Goal: Book appointment/travel/reservation

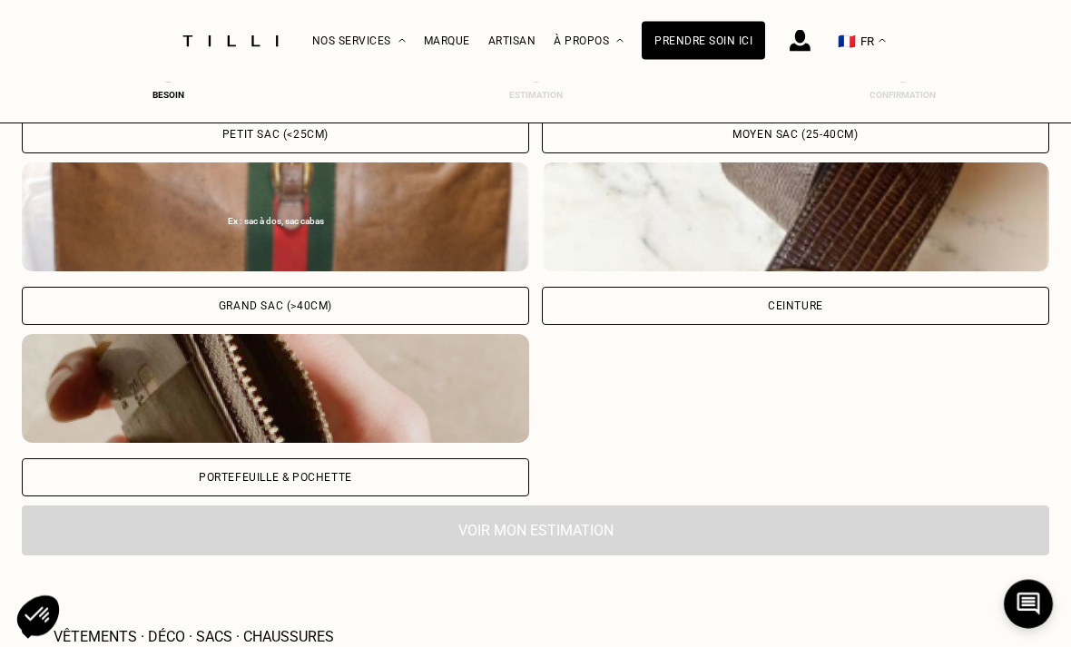
scroll to position [801, 0]
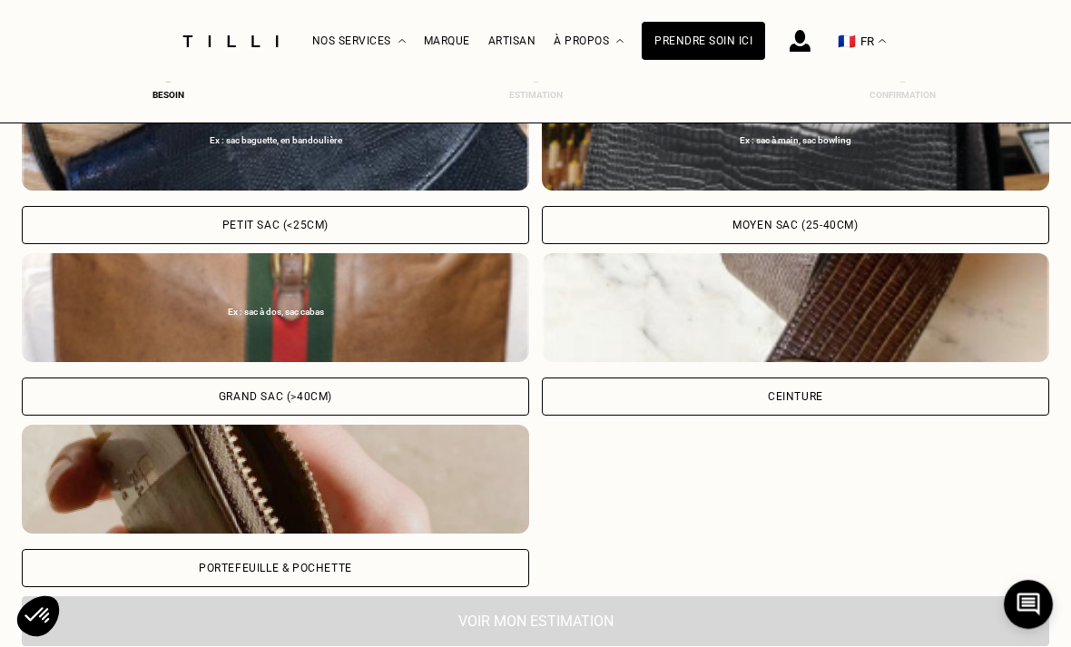
click at [839, 523] on div "Ex : sac baguette, en bandoulière Petit sac (<25cm) Ex : sac à main, sac bowlin…" at bounding box center [536, 335] width 1028 height 506
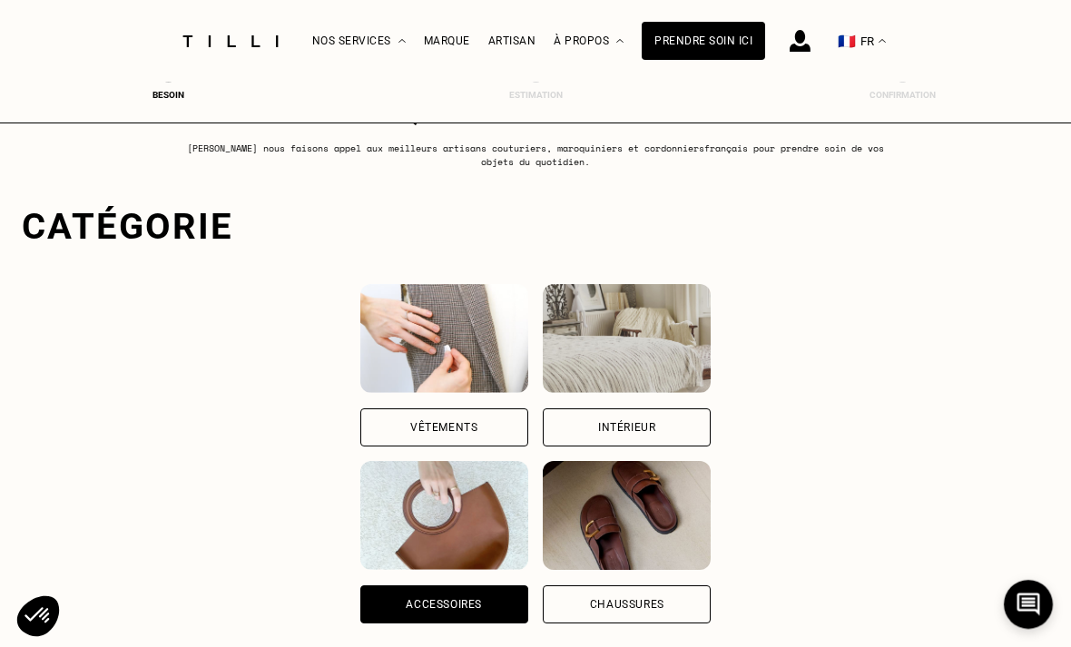
scroll to position [0, 0]
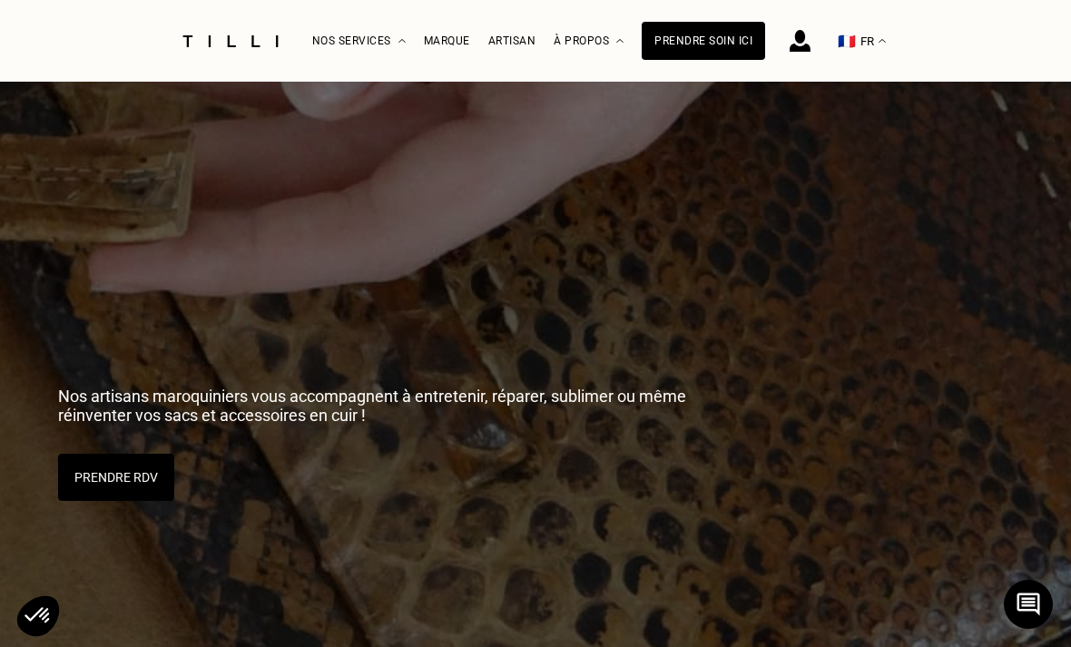
scroll to position [3815, 0]
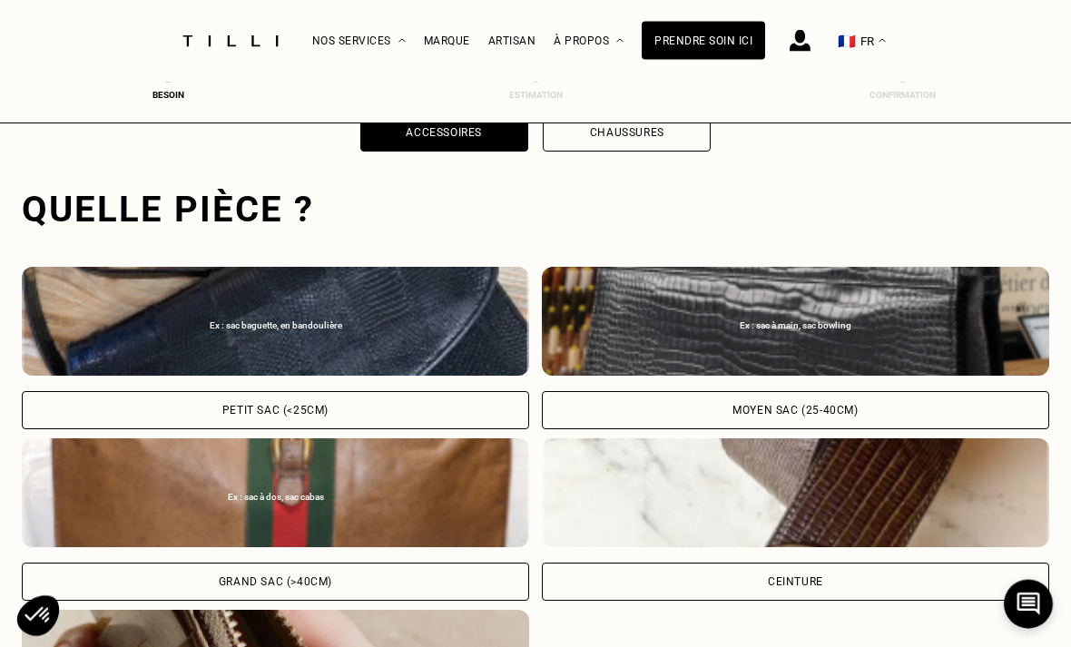
scroll to position [560, 0]
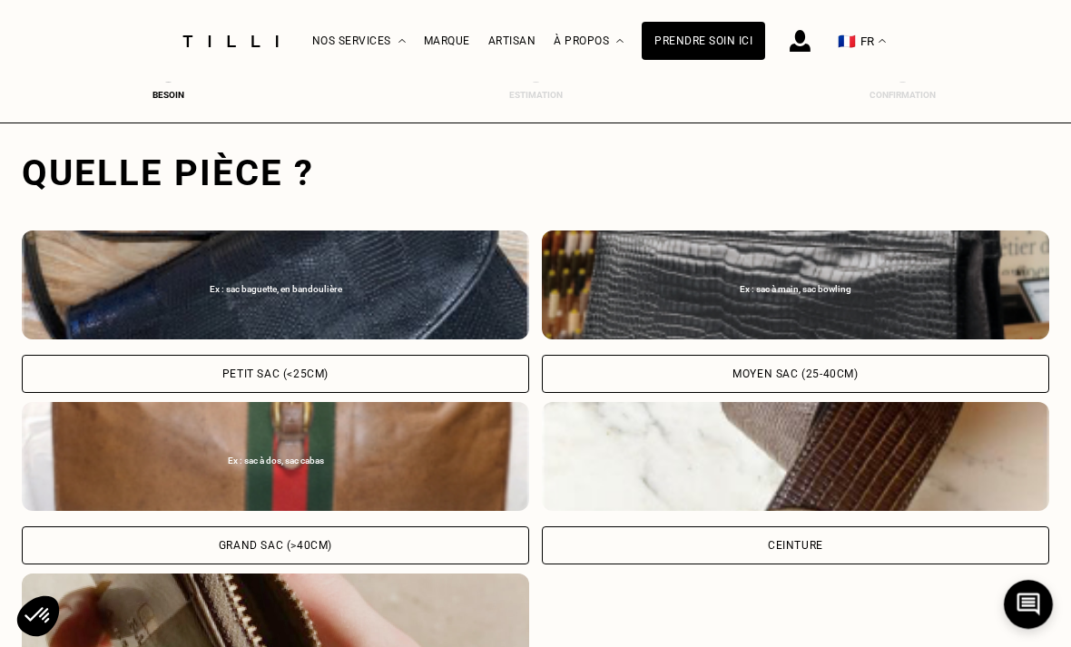
click at [479, 474] on div "Ex : sac à dos, sac cabas" at bounding box center [276, 456] width 508 height 109
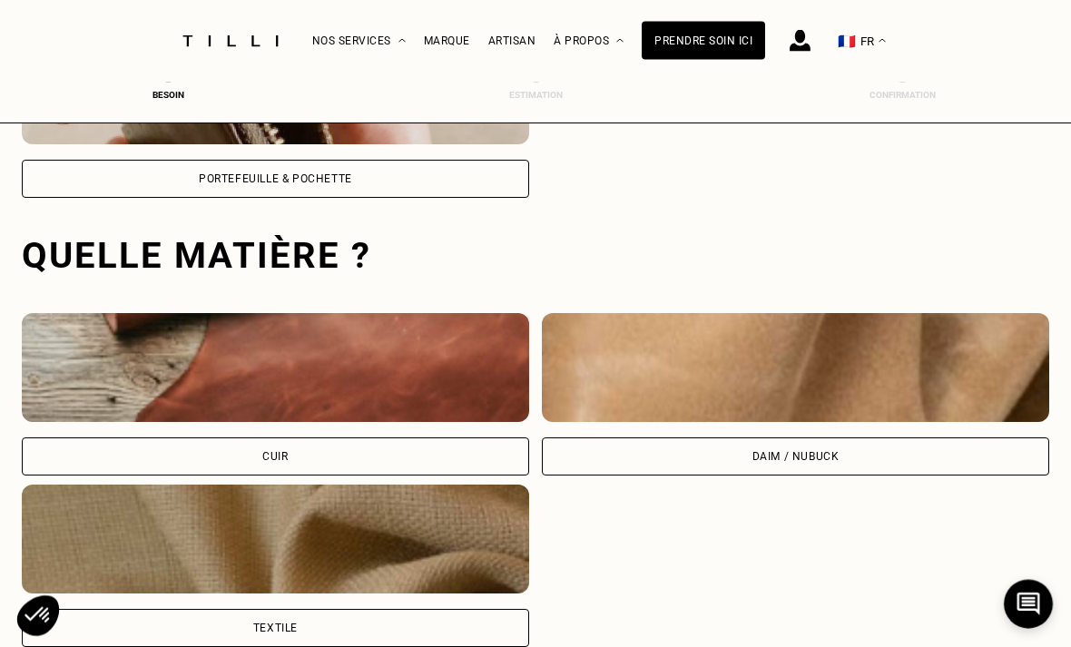
scroll to position [1182, 0]
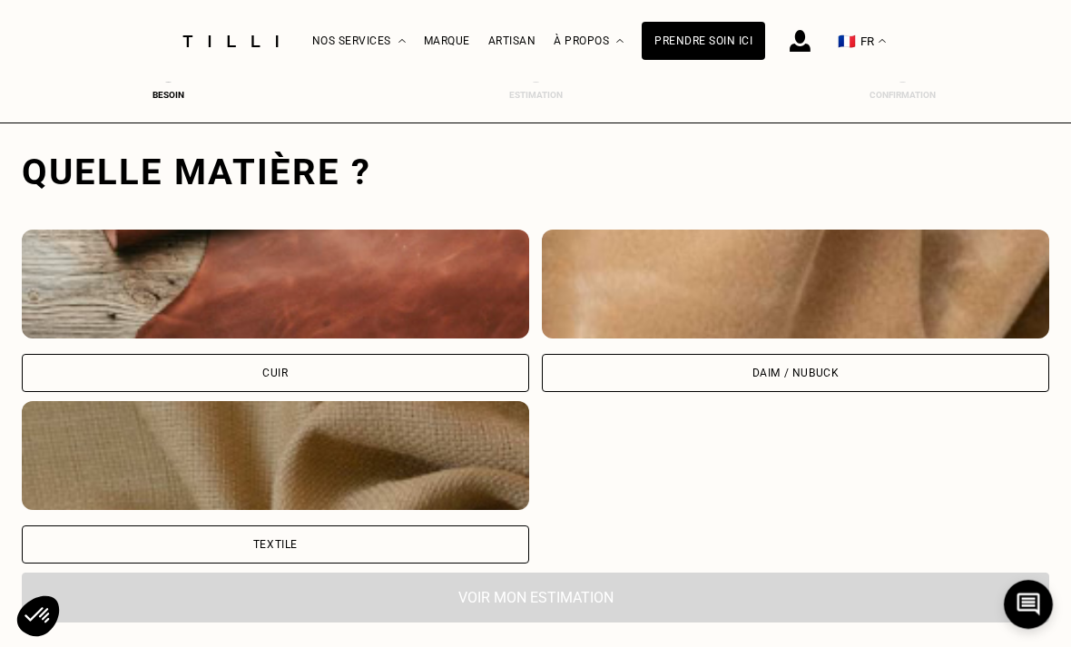
click at [451, 543] on div "Textile" at bounding box center [276, 545] width 508 height 38
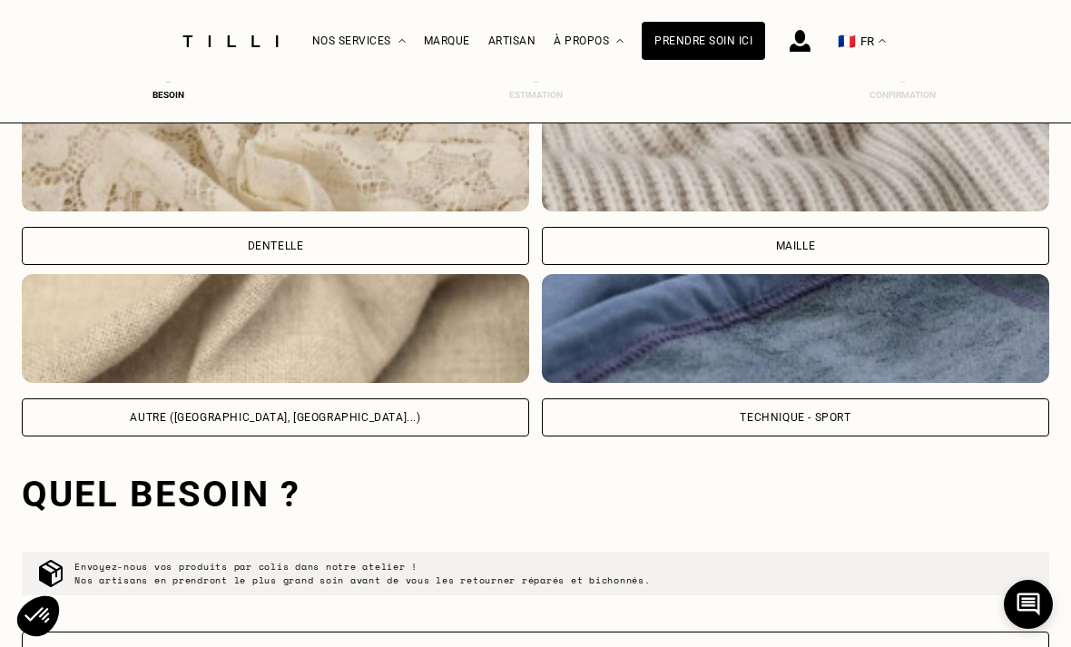
scroll to position [2047, 0]
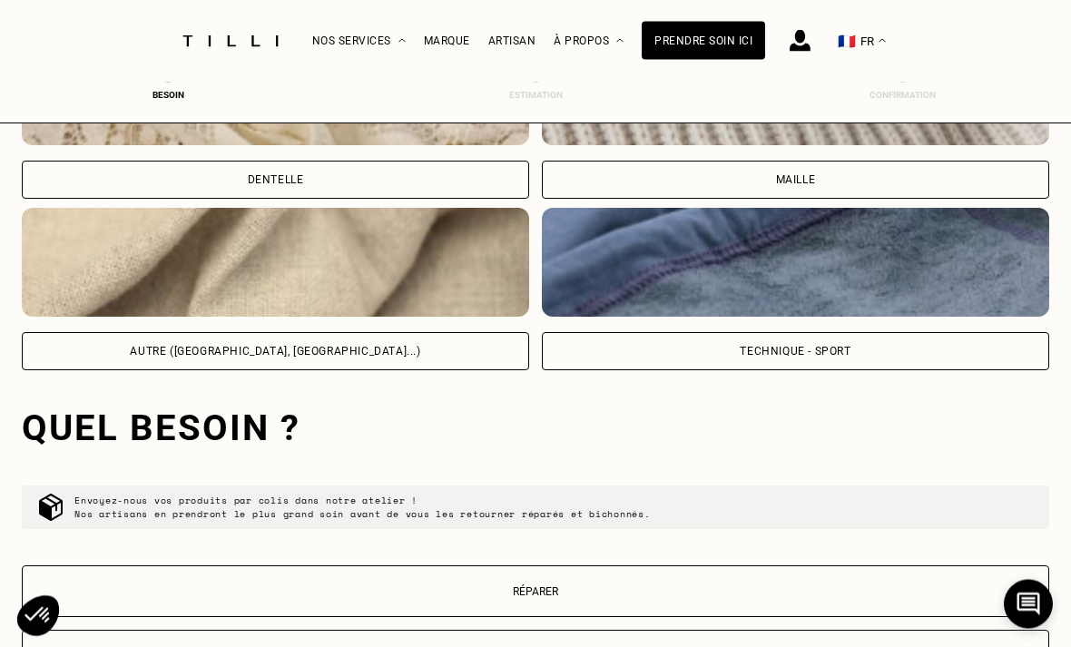
click at [692, 278] on img at bounding box center [796, 263] width 508 height 109
select select "FR"
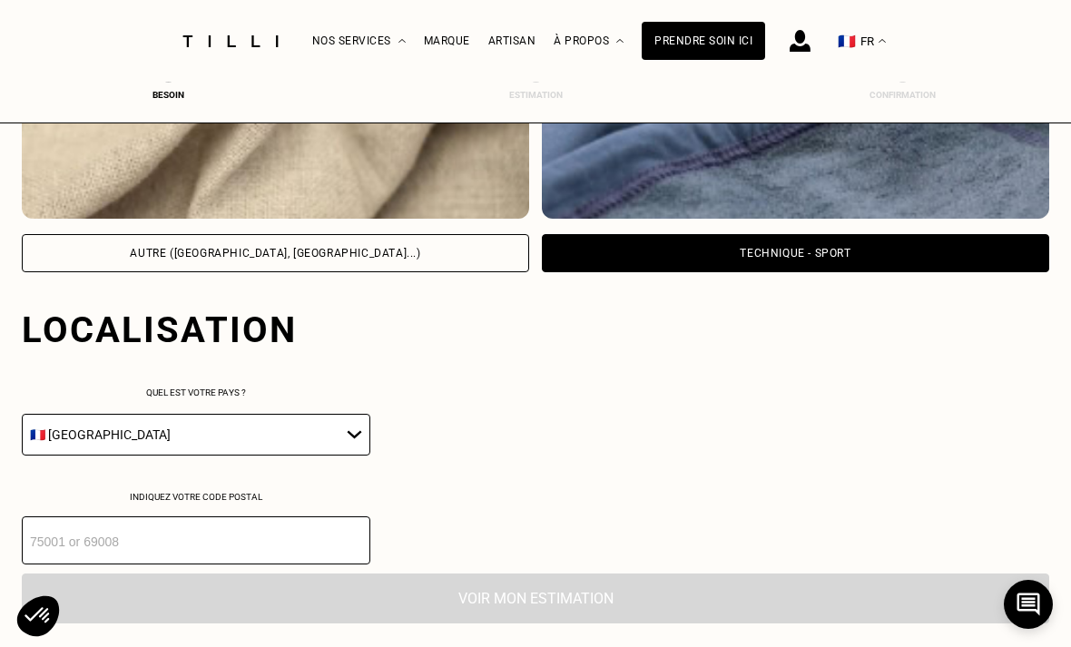
scroll to position [2305, 0]
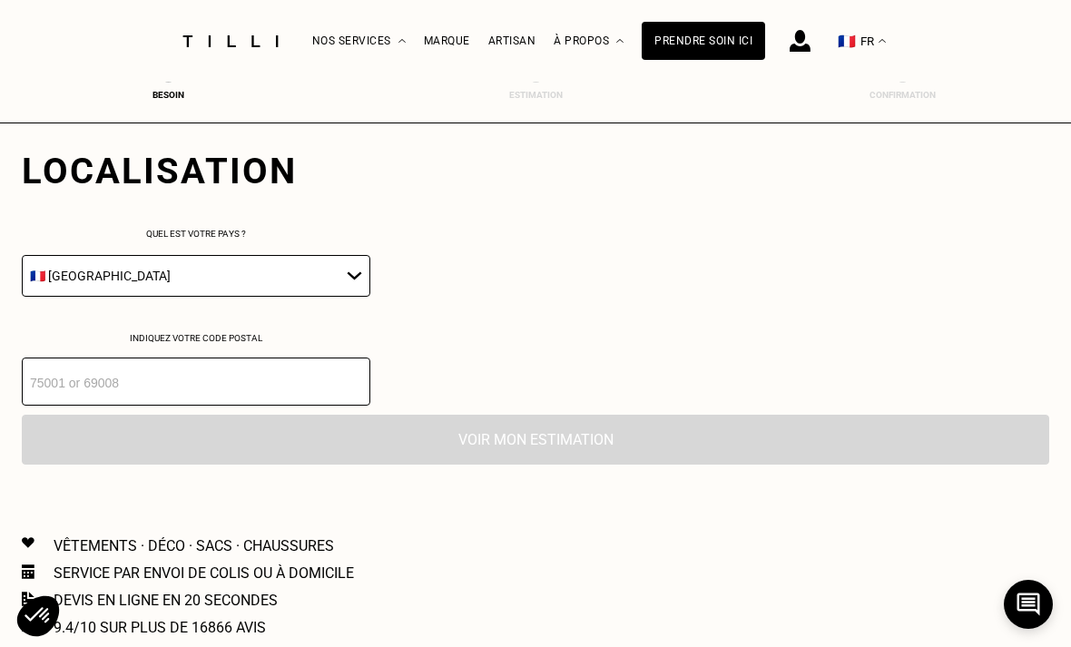
click at [94, 390] on input "number" at bounding box center [196, 382] width 349 height 48
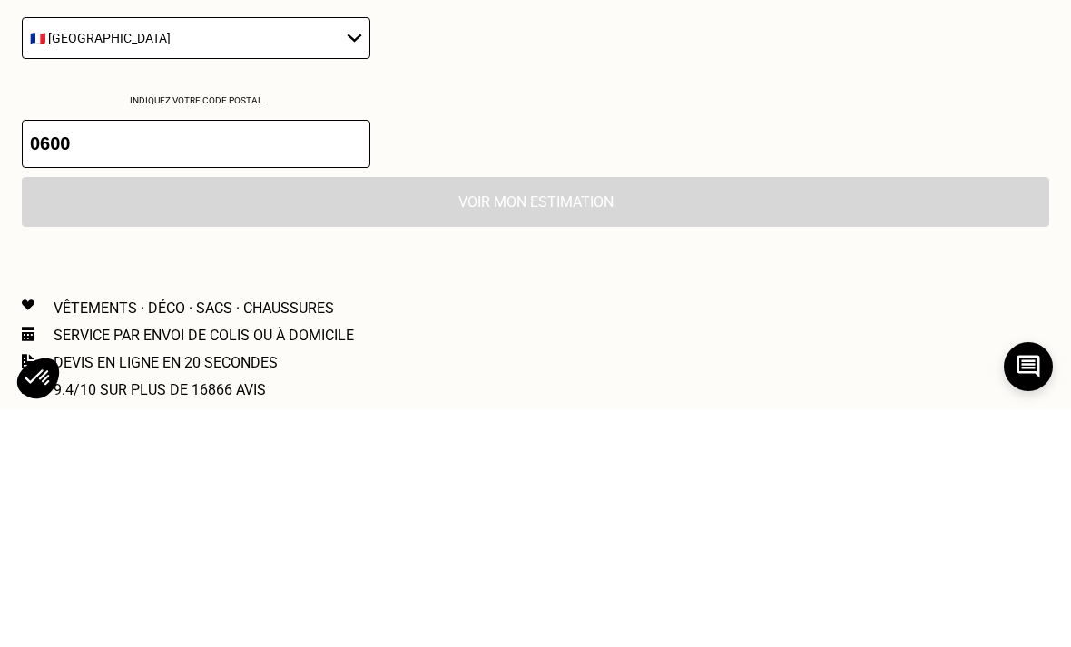
type input "06000"
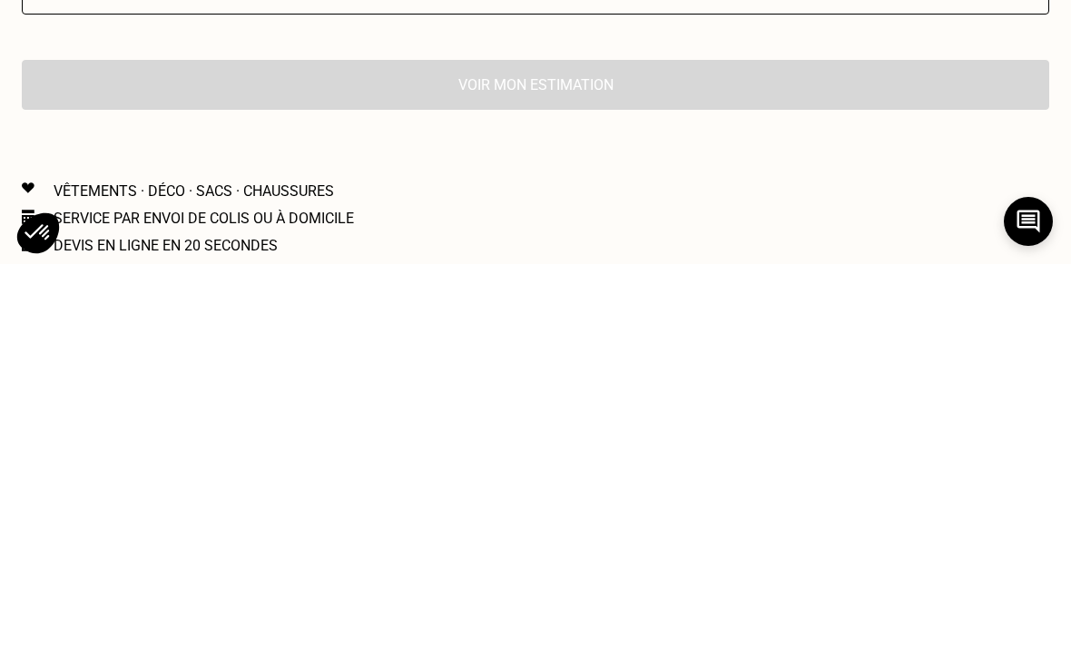
scroll to position [2640, 0]
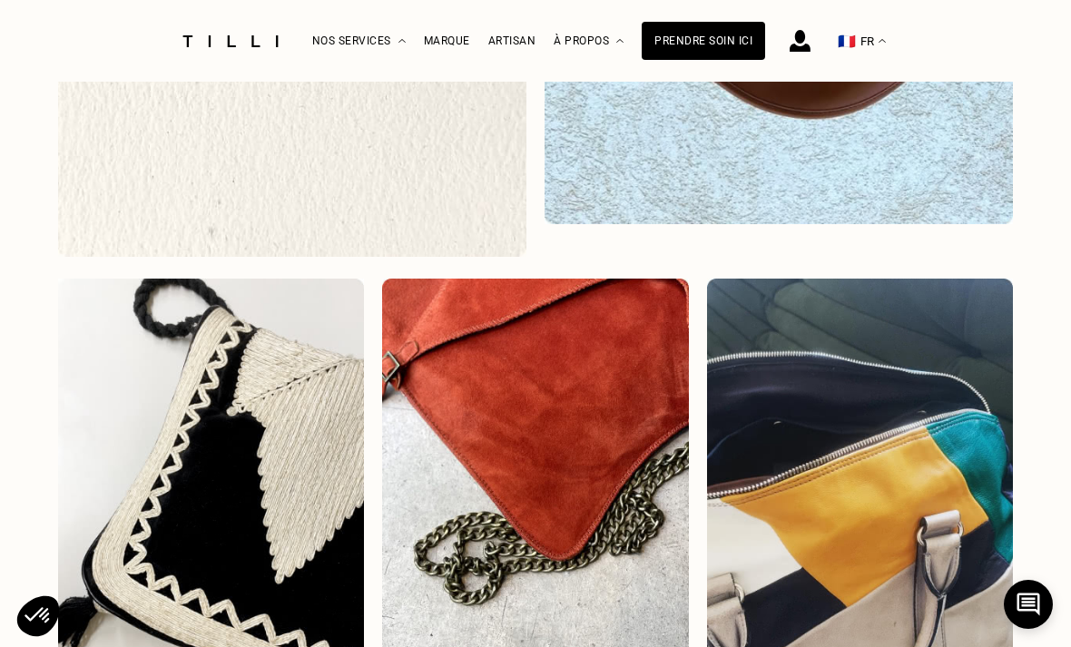
scroll to position [167, 0]
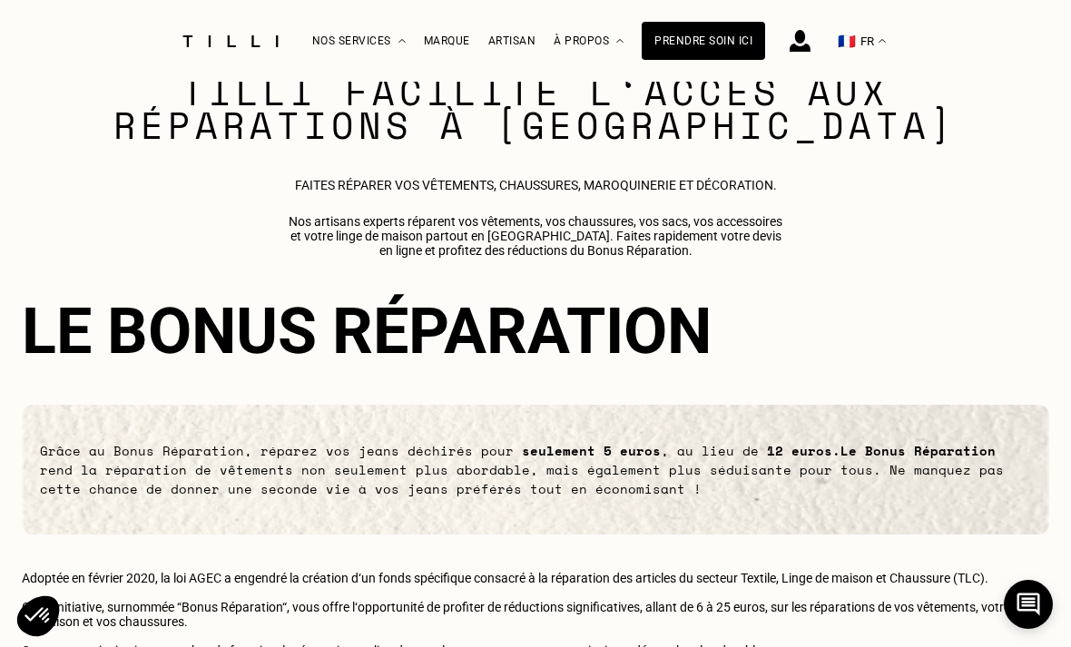
scroll to position [14, 0]
